Goal: Navigation & Orientation: Find specific page/section

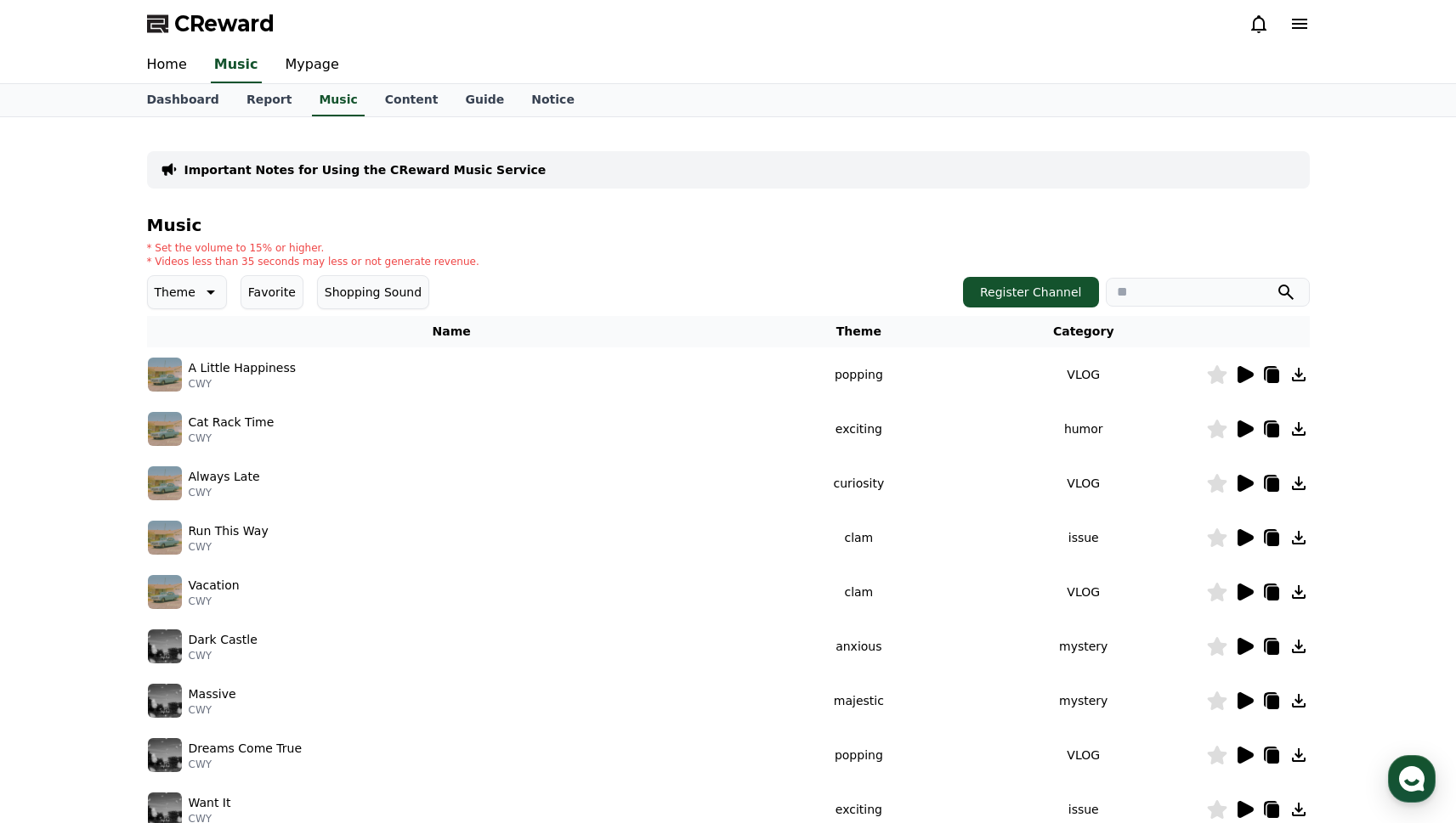
scroll to position [327, 0]
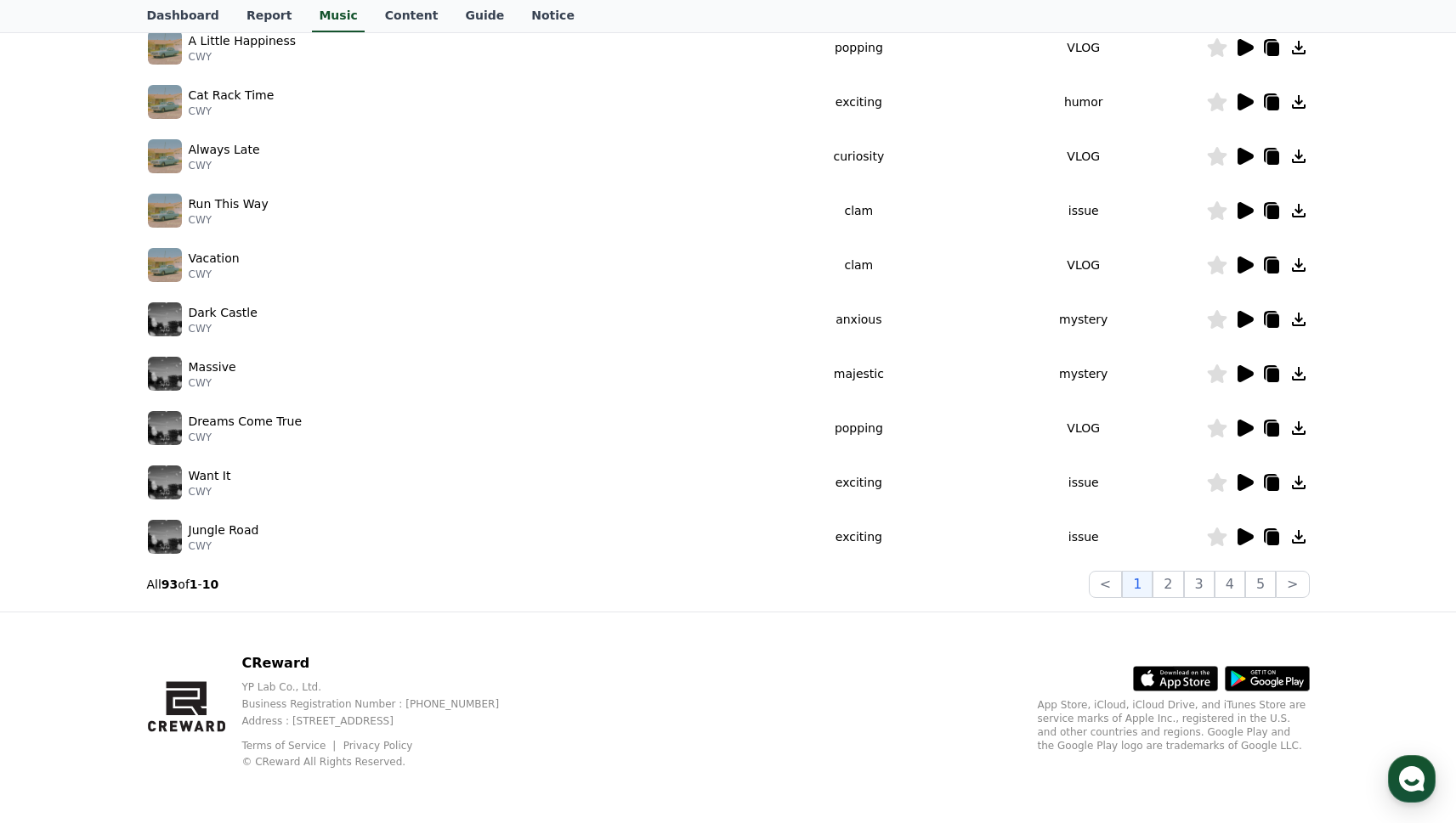
click at [242, 271] on div "Vacation CWY" at bounding box center [451, 265] width 608 height 34
click at [1250, 269] on icon at bounding box center [1244, 265] width 20 height 20
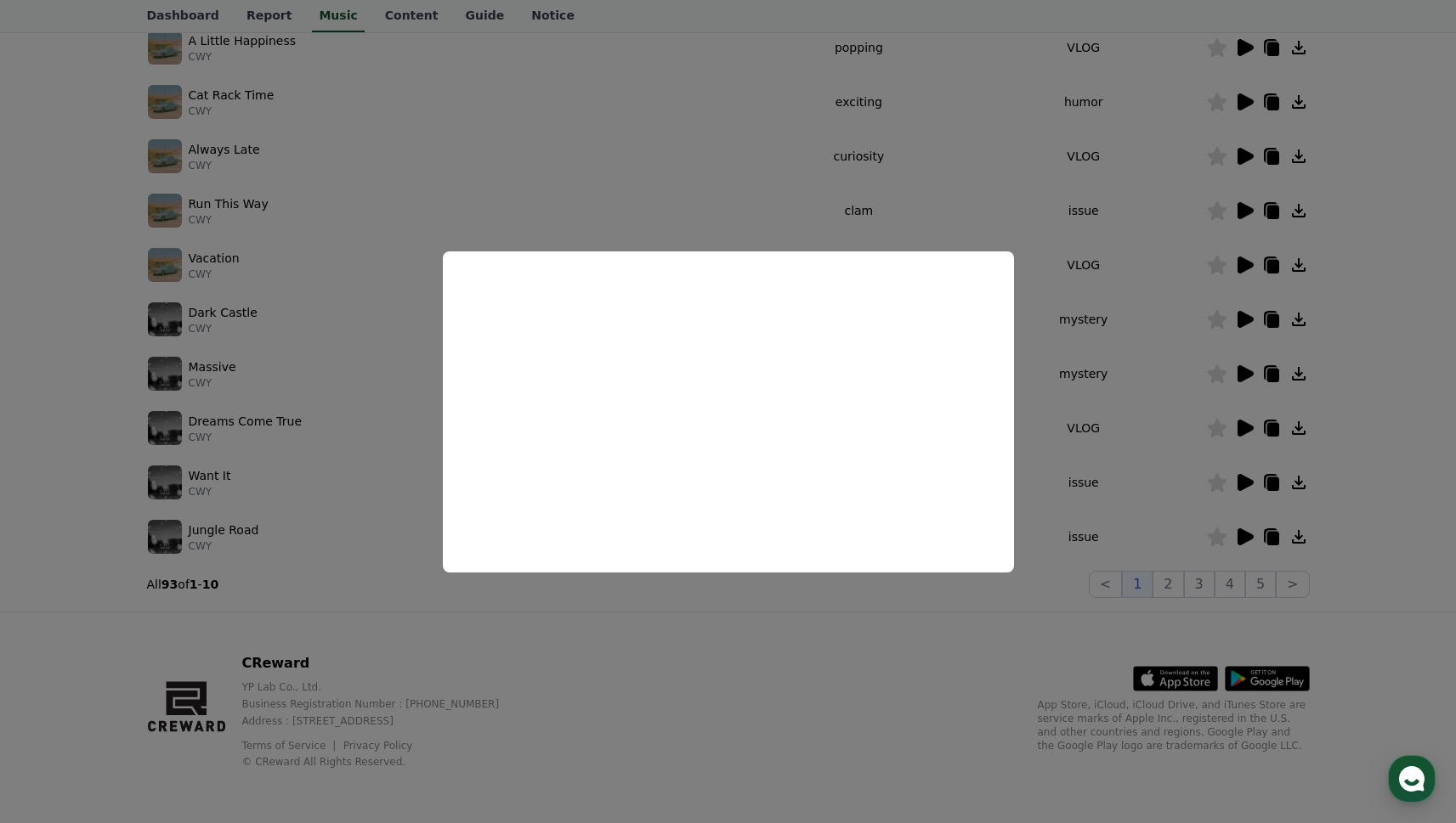
click at [1162, 414] on button "close modal" at bounding box center [728, 412] width 1456 height 823
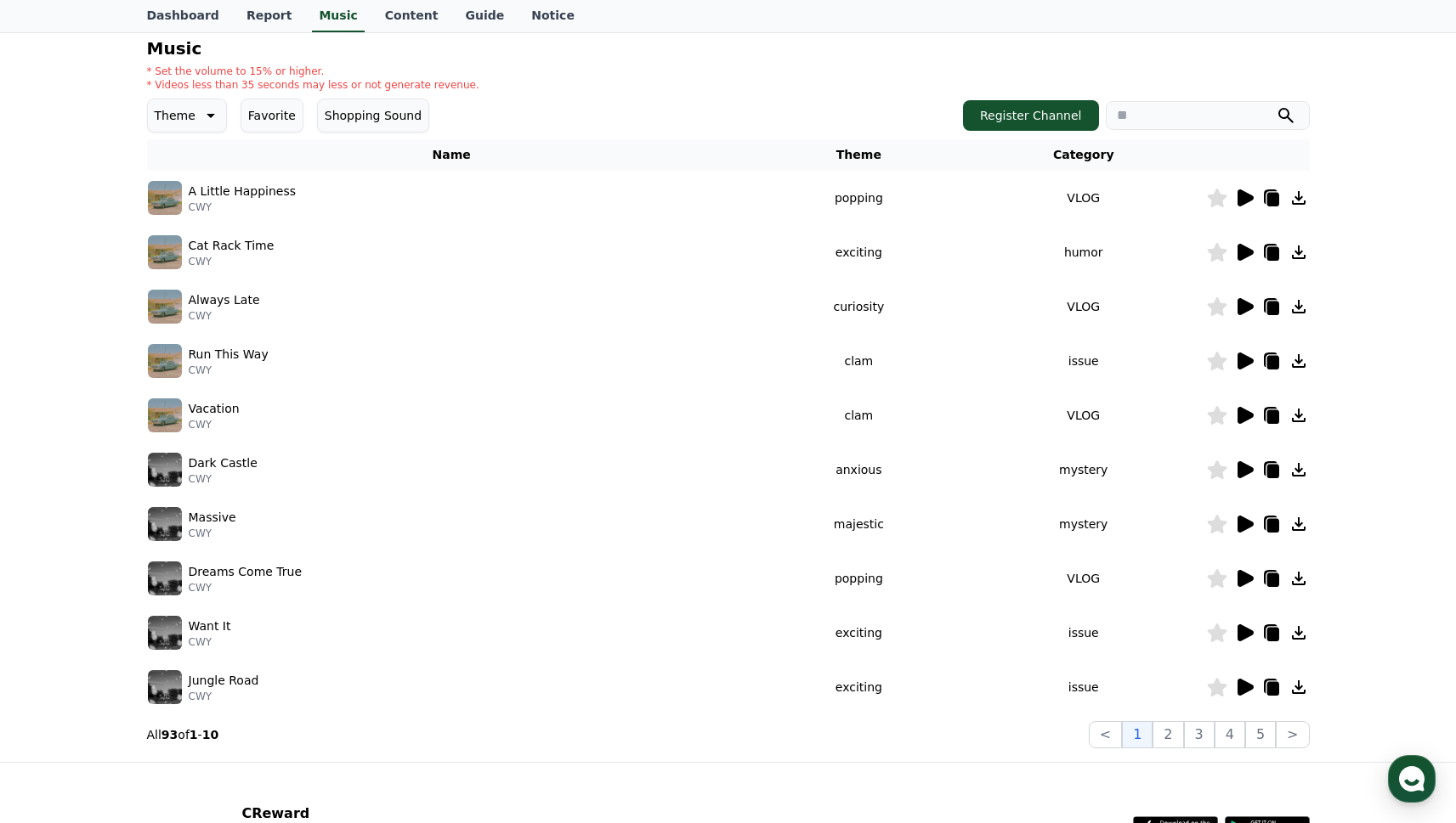
scroll to position [0, 0]
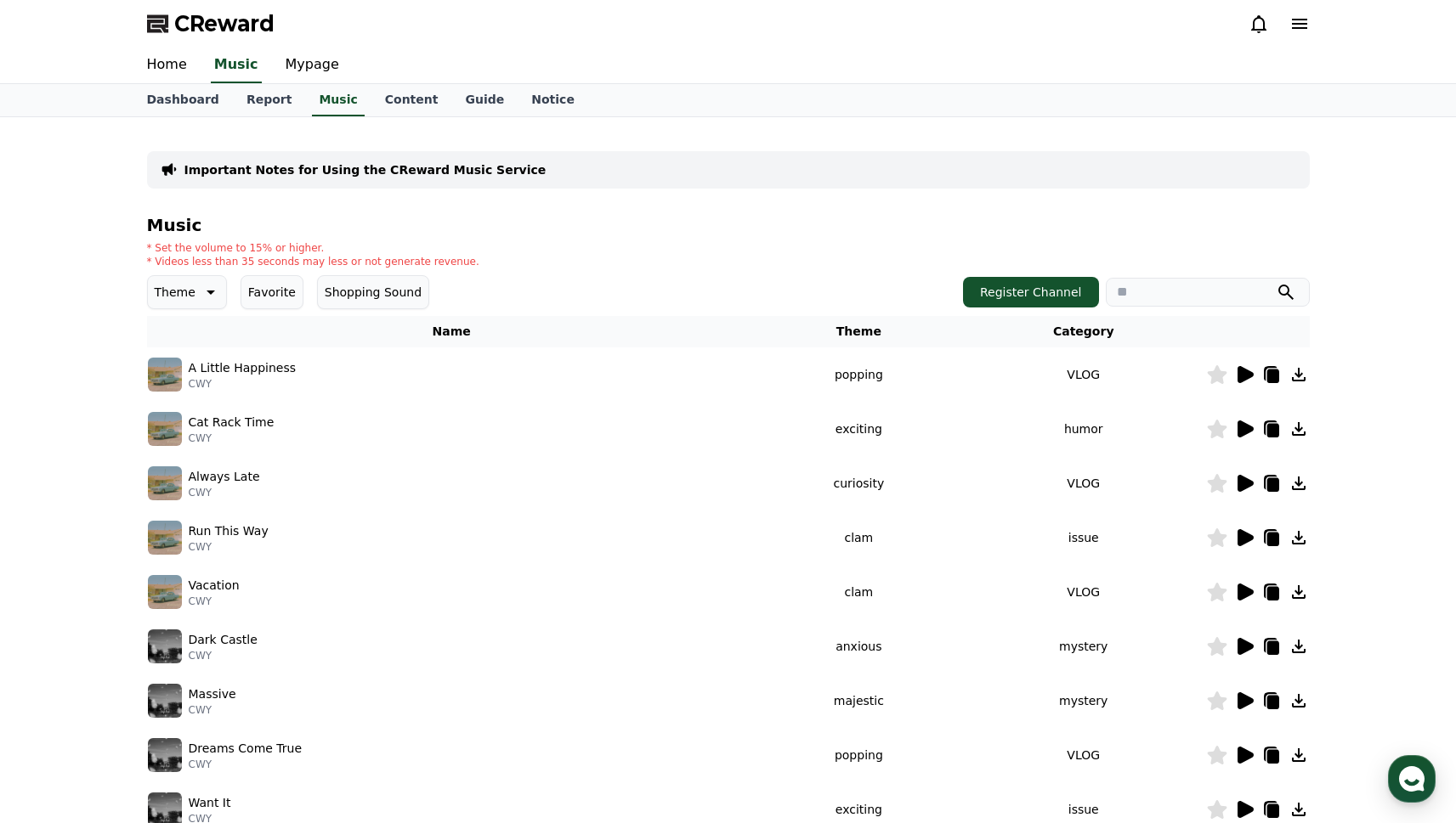
click at [174, 431] on img at bounding box center [164, 429] width 34 height 34
drag, startPoint x: 592, startPoint y: 290, endPoint x: 584, endPoint y: 290, distance: 8.0
click at [592, 290] on div "Theme Favorite Shopping Sound Register Channel" at bounding box center [728, 292] width 1163 height 34
click at [242, 38] on div "CReward" at bounding box center [728, 24] width 1190 height 48
click at [257, 32] on span "CReward" at bounding box center [225, 24] width 101 height 27
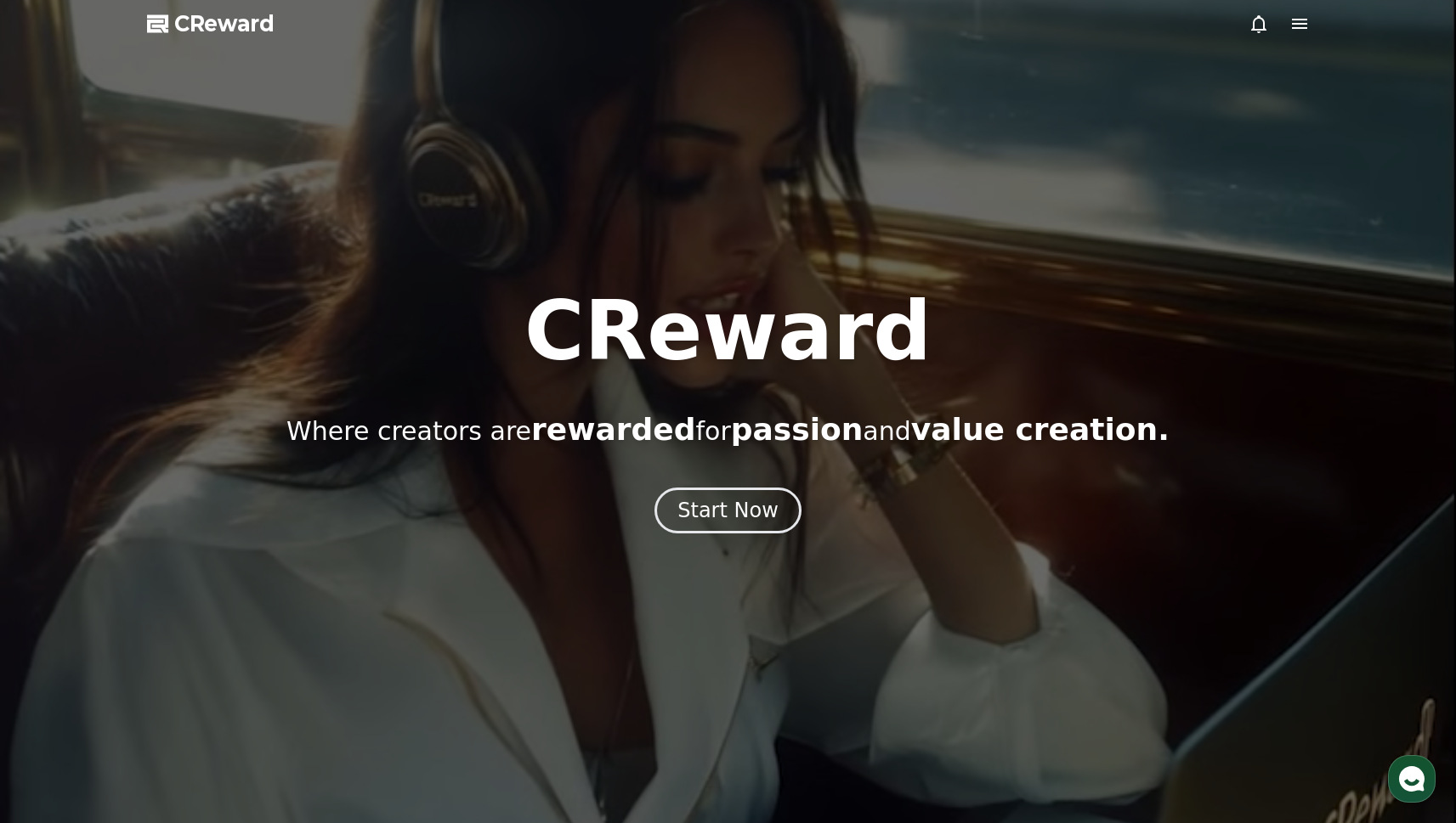
click at [702, 482] on div "CReward Where creators are rewarded for passion and value creation. Start Now" at bounding box center [728, 412] width 1456 height 243
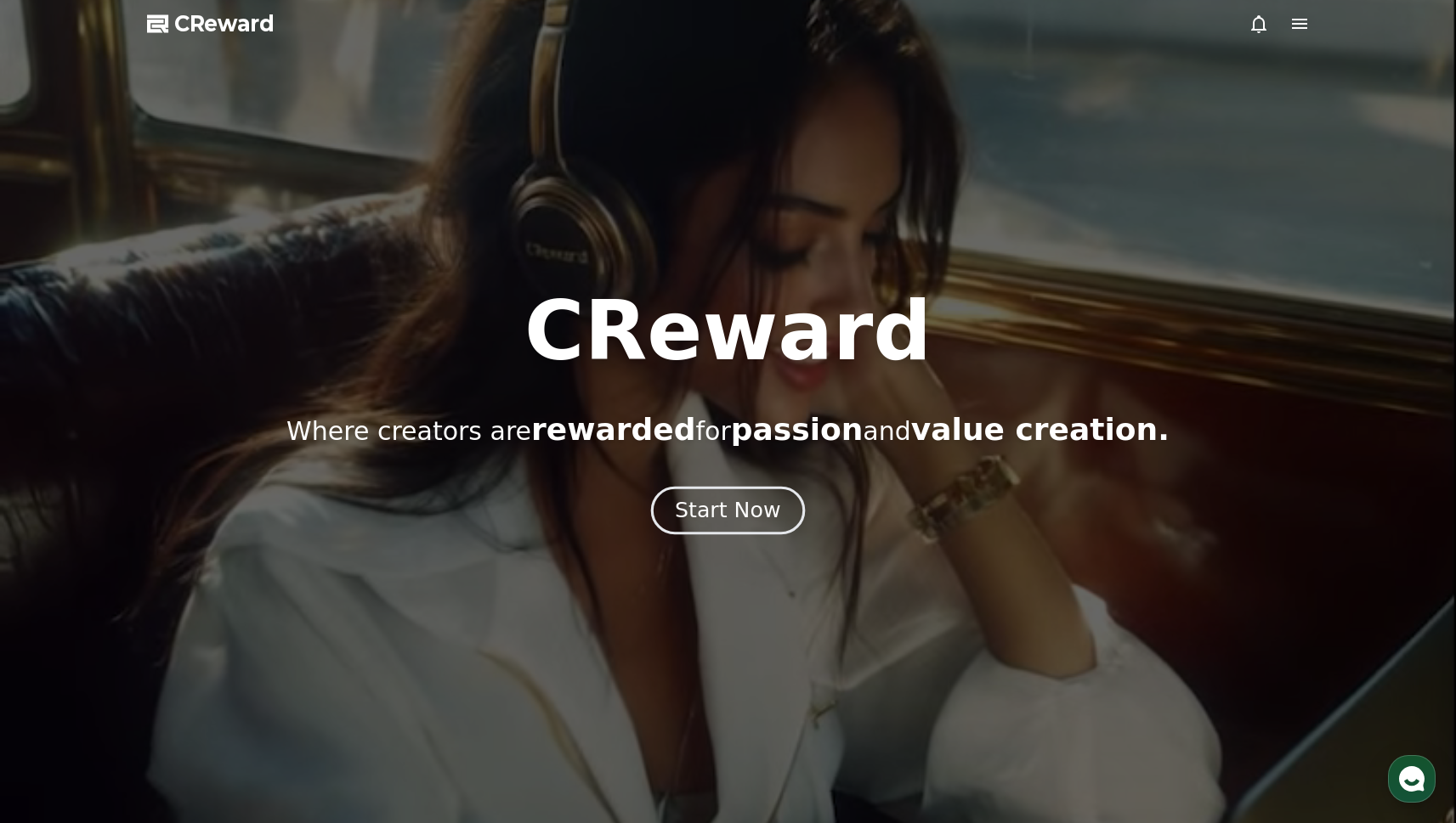
click at [718, 511] on div "Start Now" at bounding box center [728, 510] width 106 height 29
